Goal: Find specific page/section: Find specific page/section

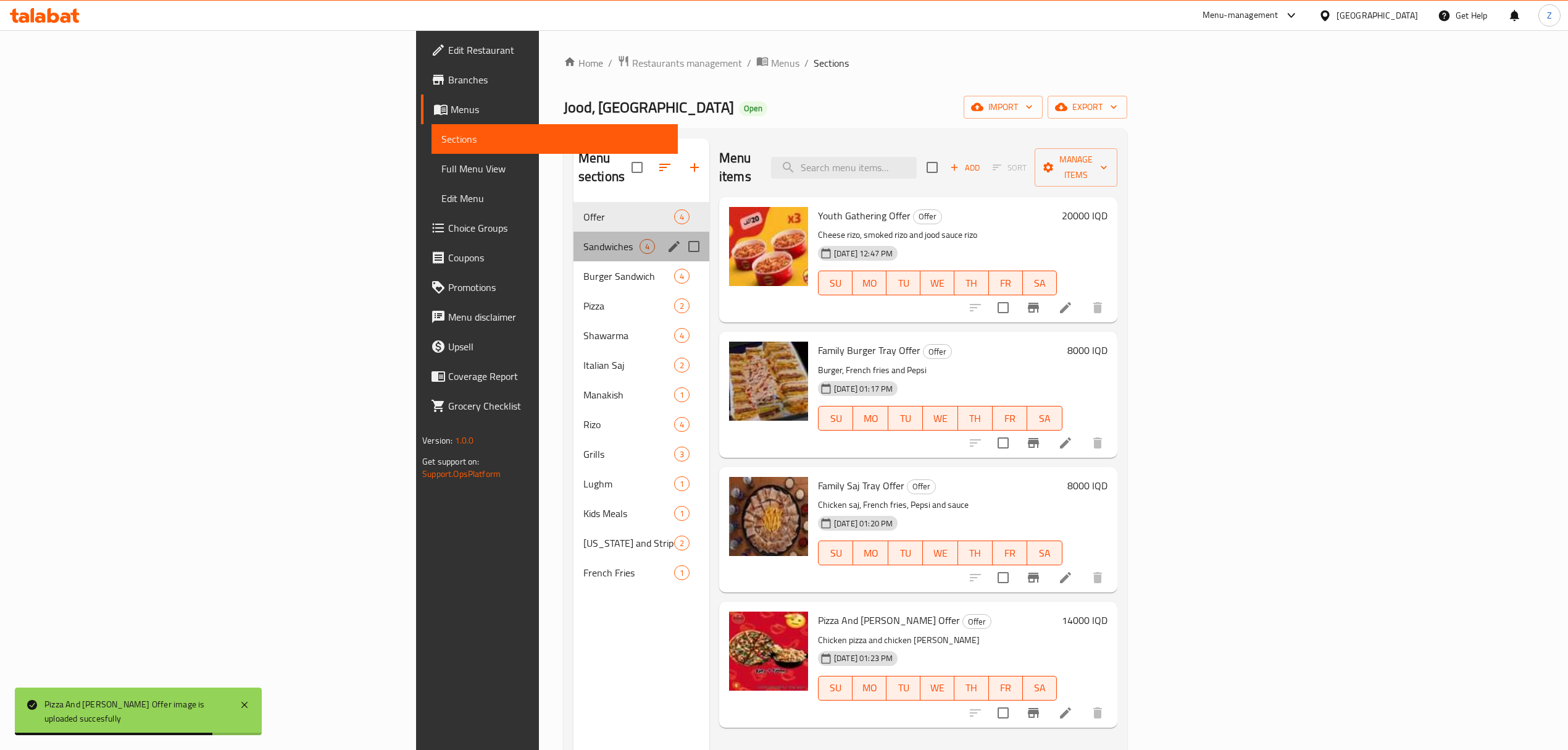
click at [574, 238] on div "Sandwiches 4" at bounding box center [641, 246] width 136 height 29
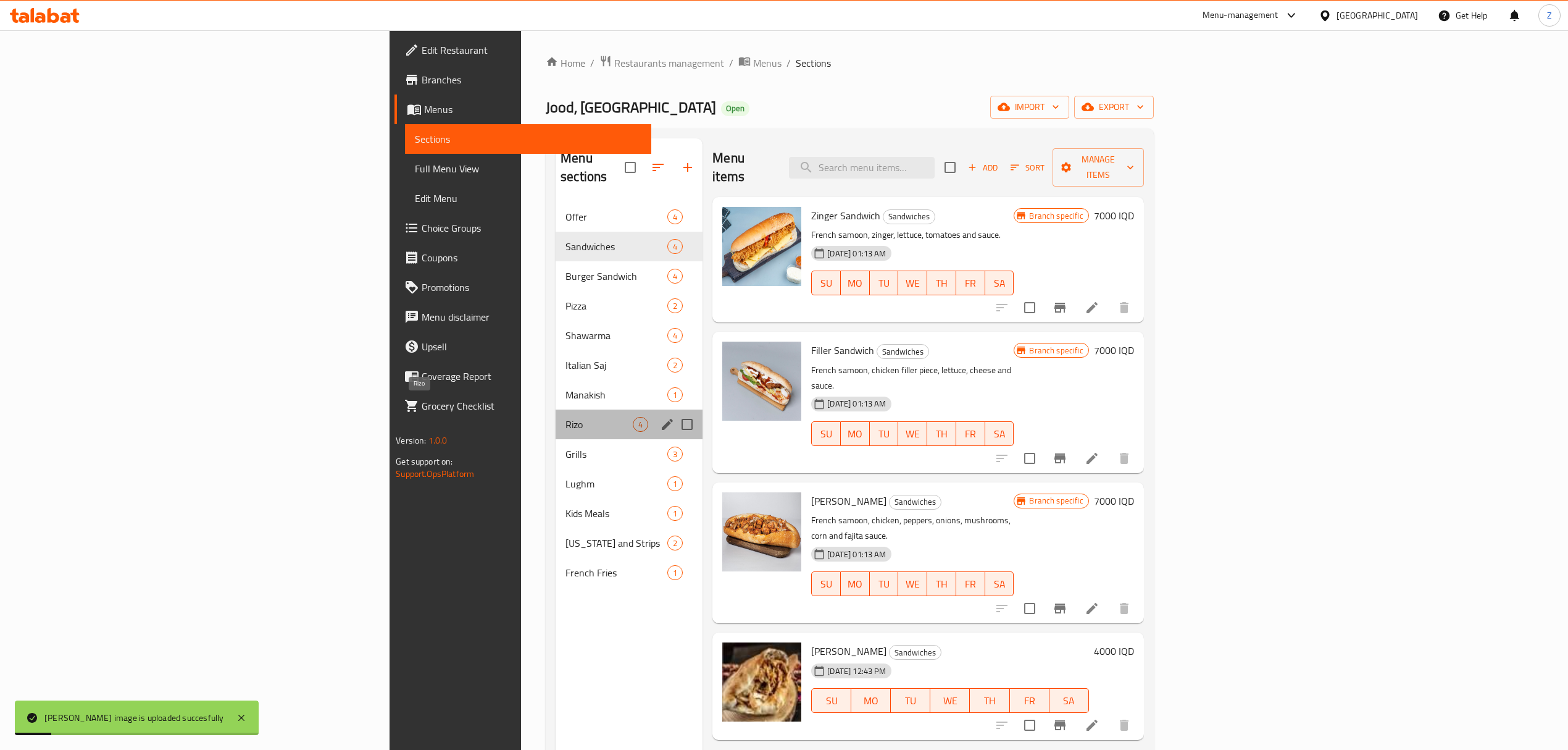
click at [565, 417] on span "Rizo" at bounding box center [599, 424] width 68 height 15
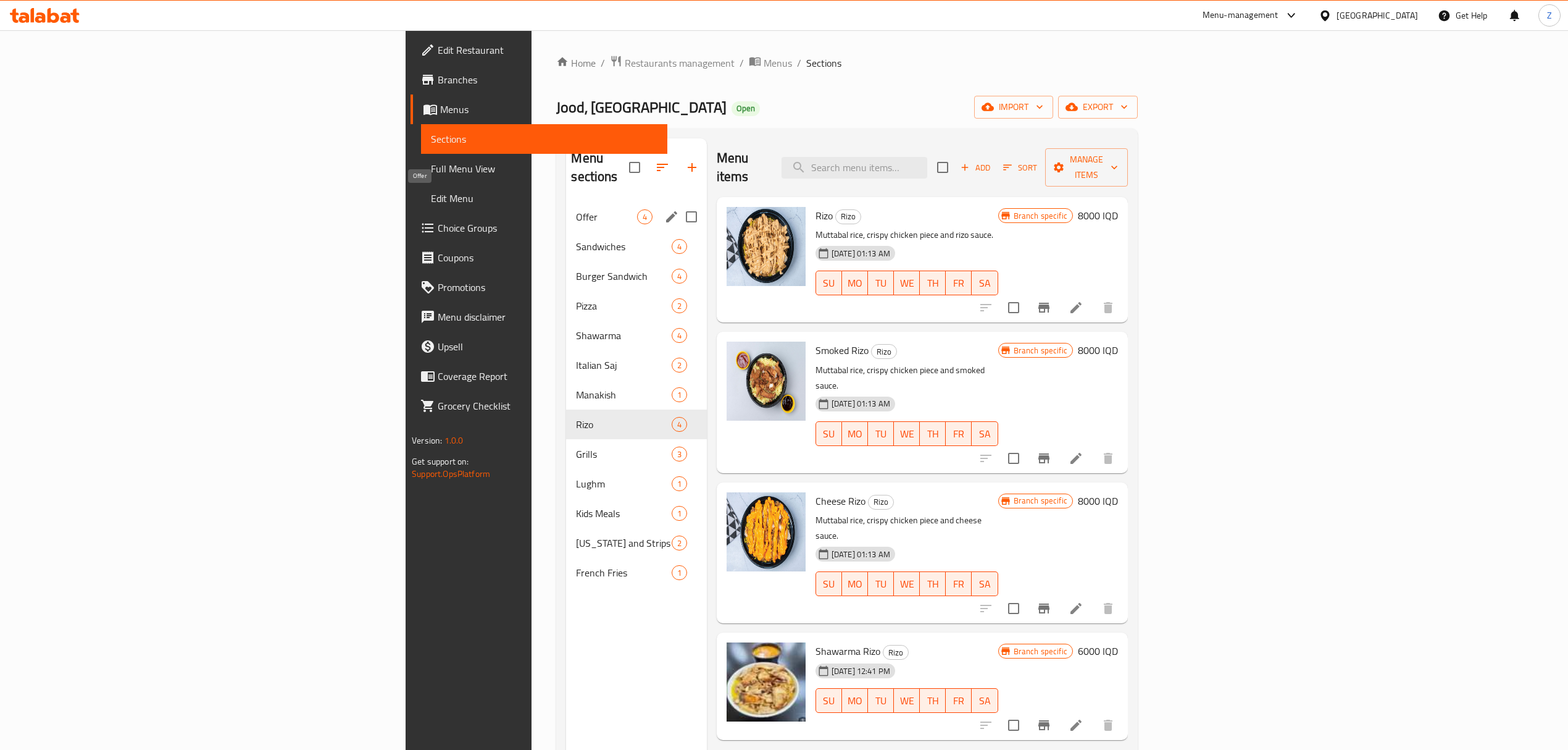
click at [576, 209] on span "Offer" at bounding box center [606, 217] width 61 height 15
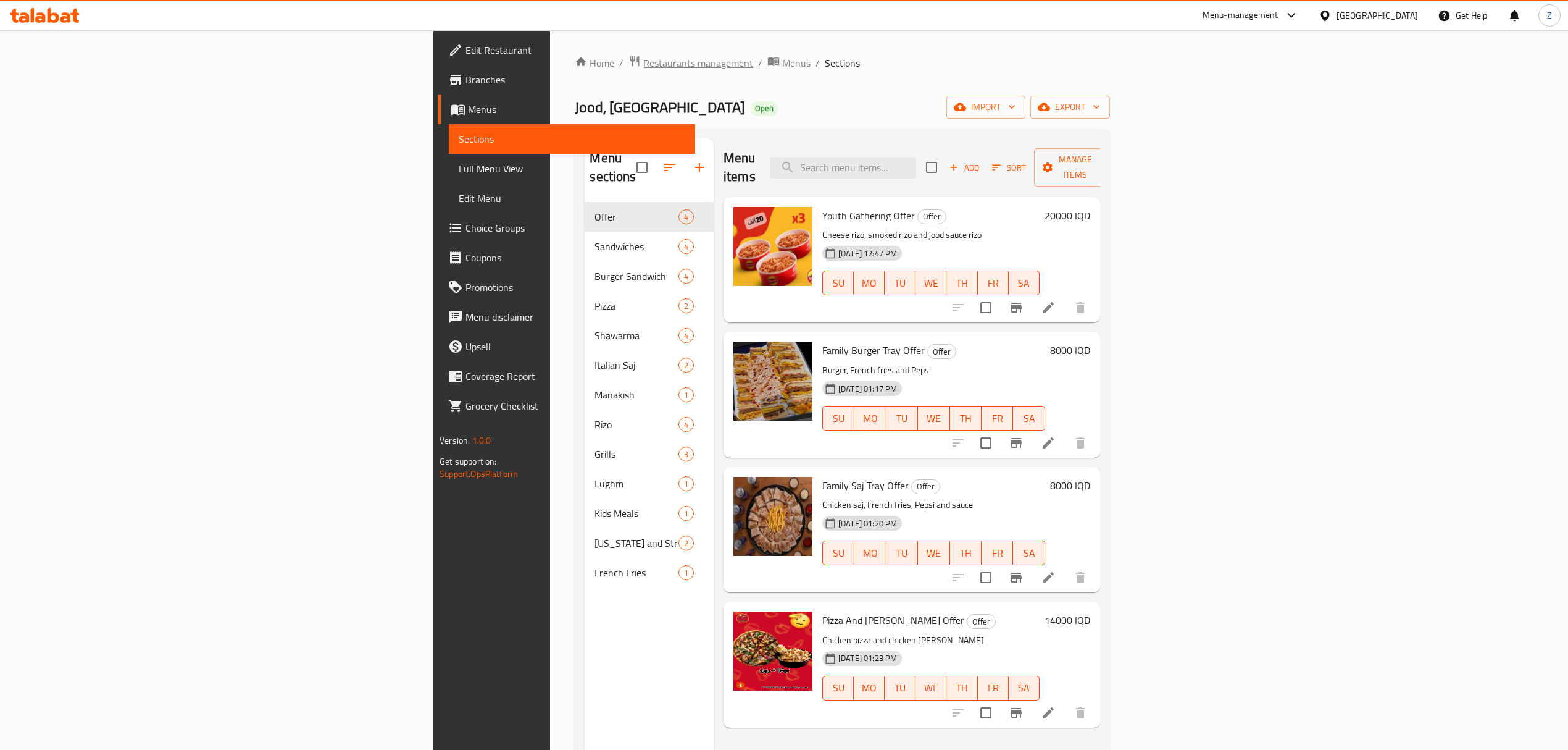
click at [643, 59] on span "Restaurants management" at bounding box center [698, 63] width 110 height 15
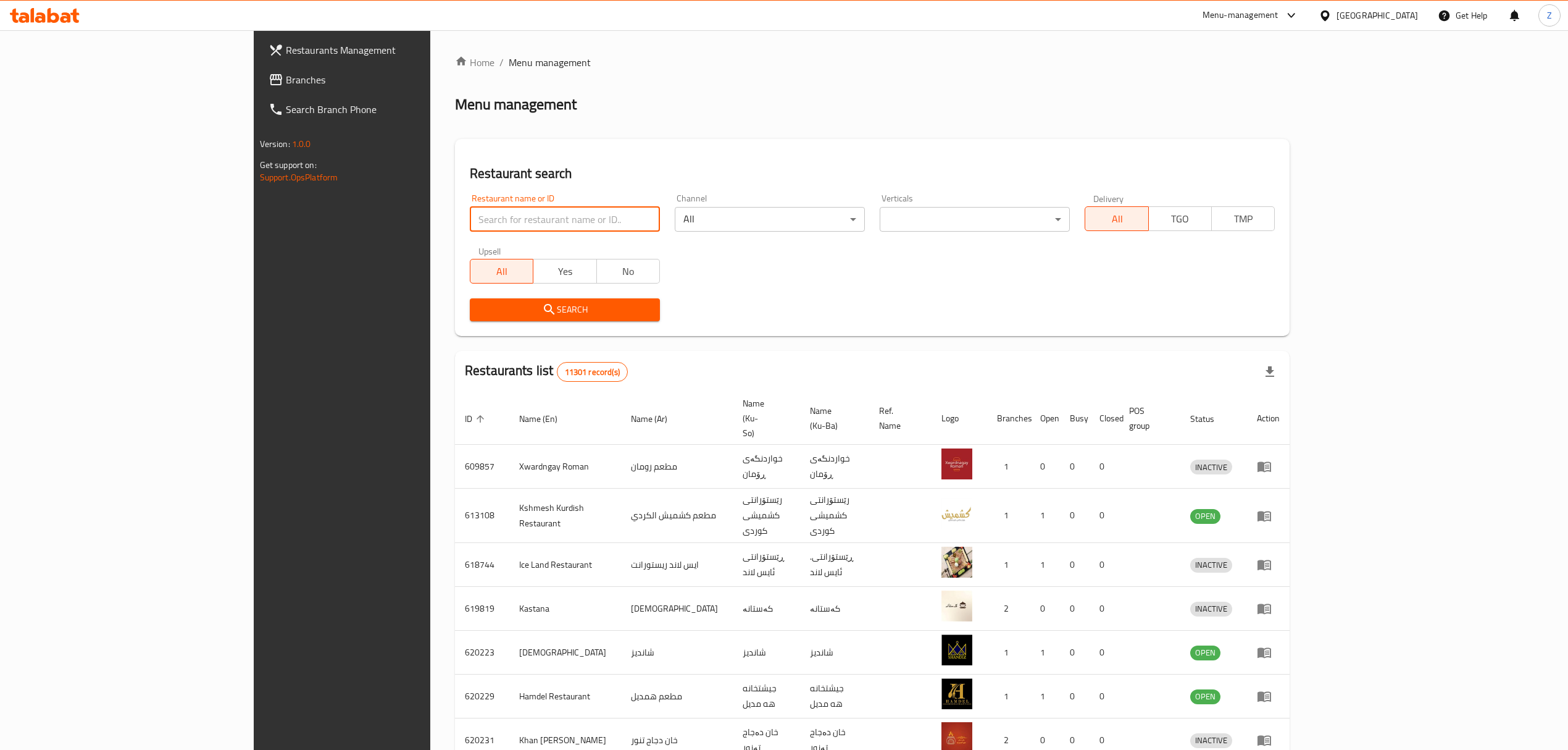
click at [470, 216] on input "search" at bounding box center [565, 219] width 190 height 25
paste input "[PERSON_NAME].talabat"
type input "Falafel [PERSON_NAME]"
click button "Search" at bounding box center [565, 309] width 190 height 23
click at [490, 215] on input "search" at bounding box center [565, 219] width 190 height 25
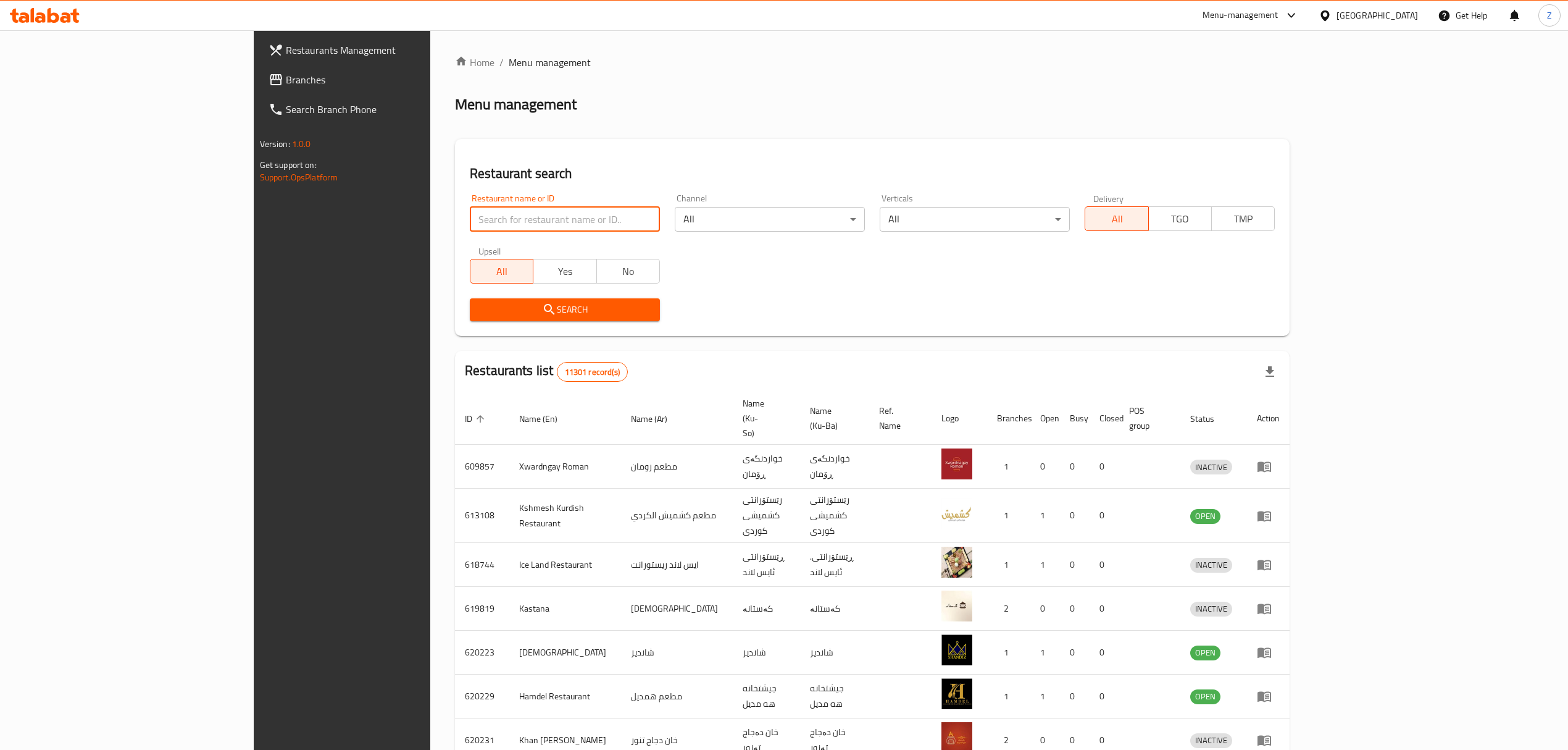
paste input "[PERSON_NAME].talabat"
type input "Falafel [PERSON_NAME]"
click button "Search" at bounding box center [565, 309] width 190 height 23
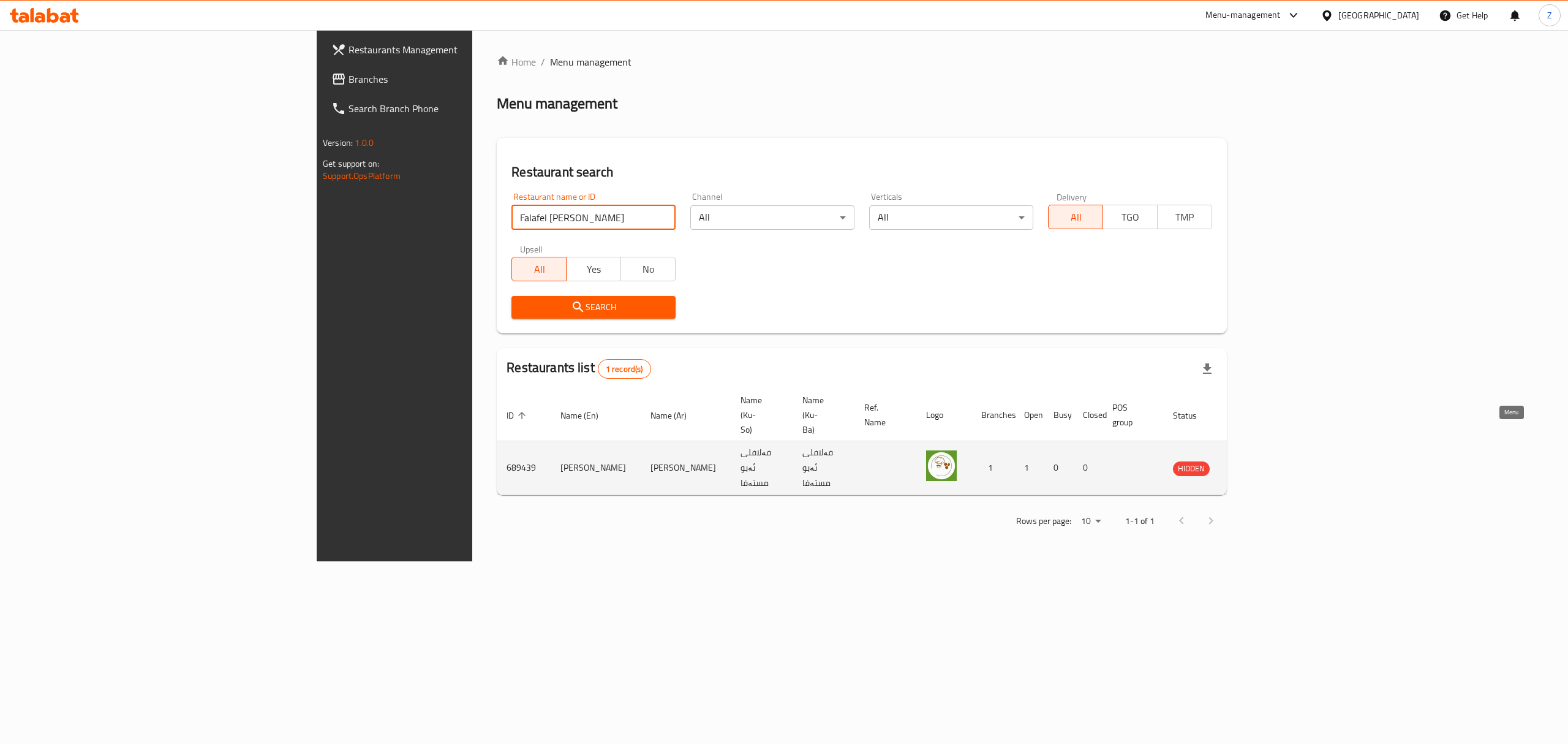
click at [1260, 461] on link "enhanced table" at bounding box center [1248, 468] width 22 height 15
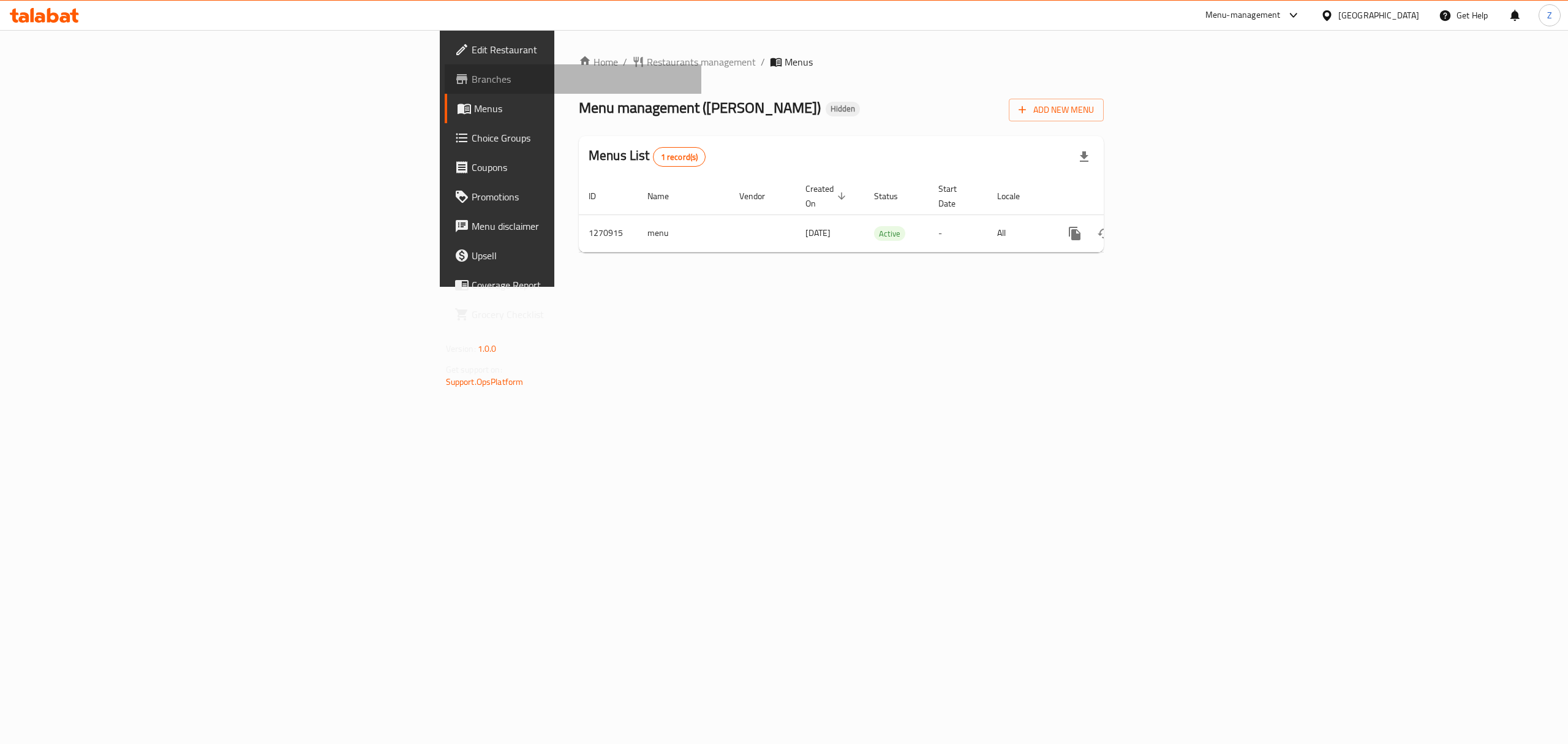
click at [445, 86] on link "Branches" at bounding box center [573, 79] width 257 height 29
